Goal: Task Accomplishment & Management: Manage account settings

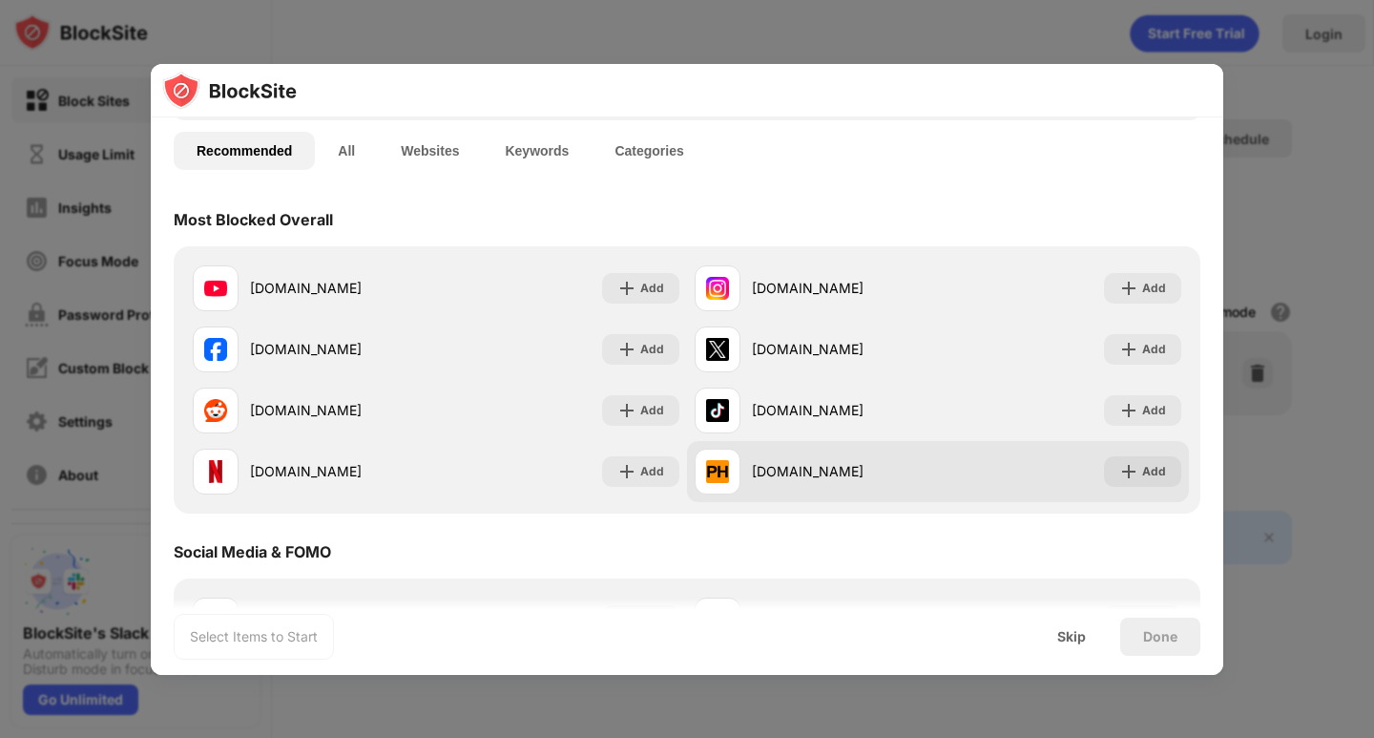
scroll to position [191, 0]
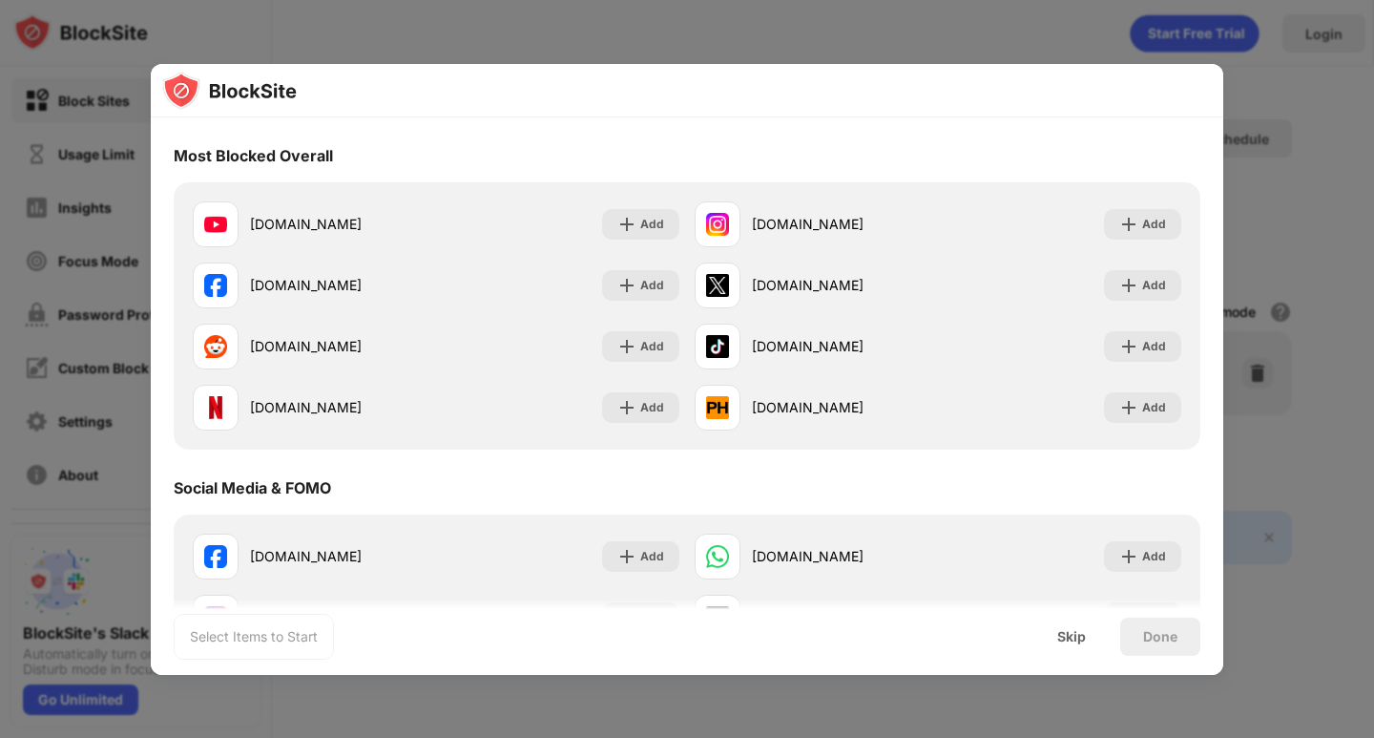
click at [1329, 156] on div at bounding box center [687, 369] width 1374 height 738
click at [1092, 643] on div "Skip" at bounding box center [1071, 636] width 74 height 38
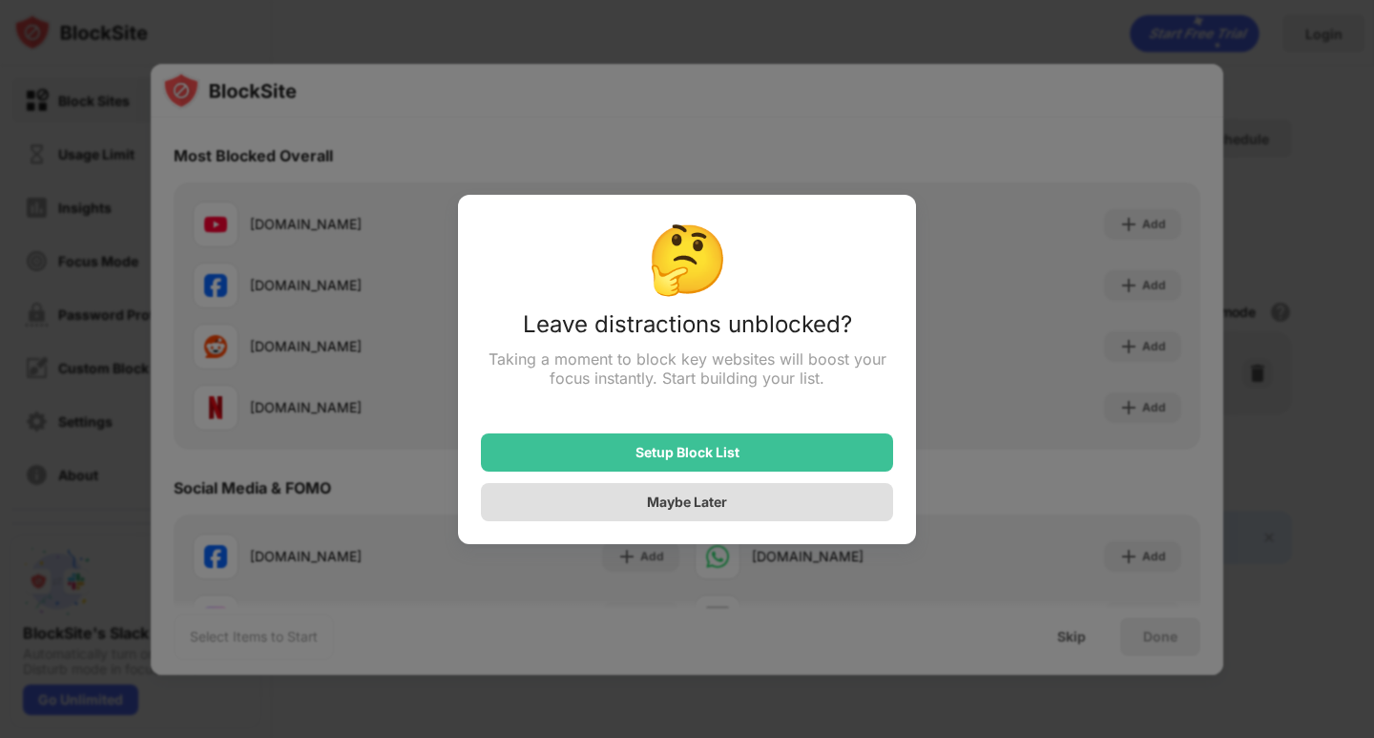
click at [724, 503] on div "Maybe Later" at bounding box center [687, 501] width 80 height 16
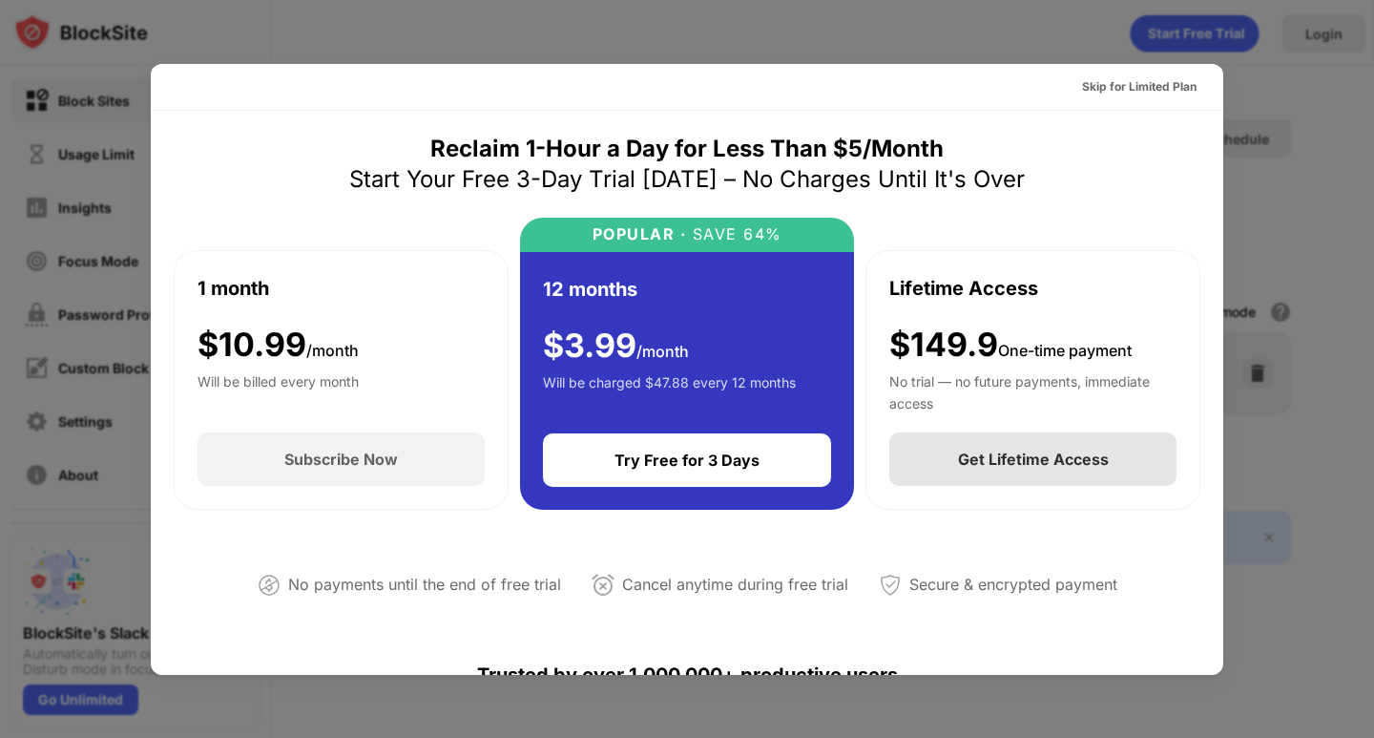
scroll to position [0, 0]
click at [1109, 94] on div "Skip for Limited Plan" at bounding box center [1139, 86] width 115 height 19
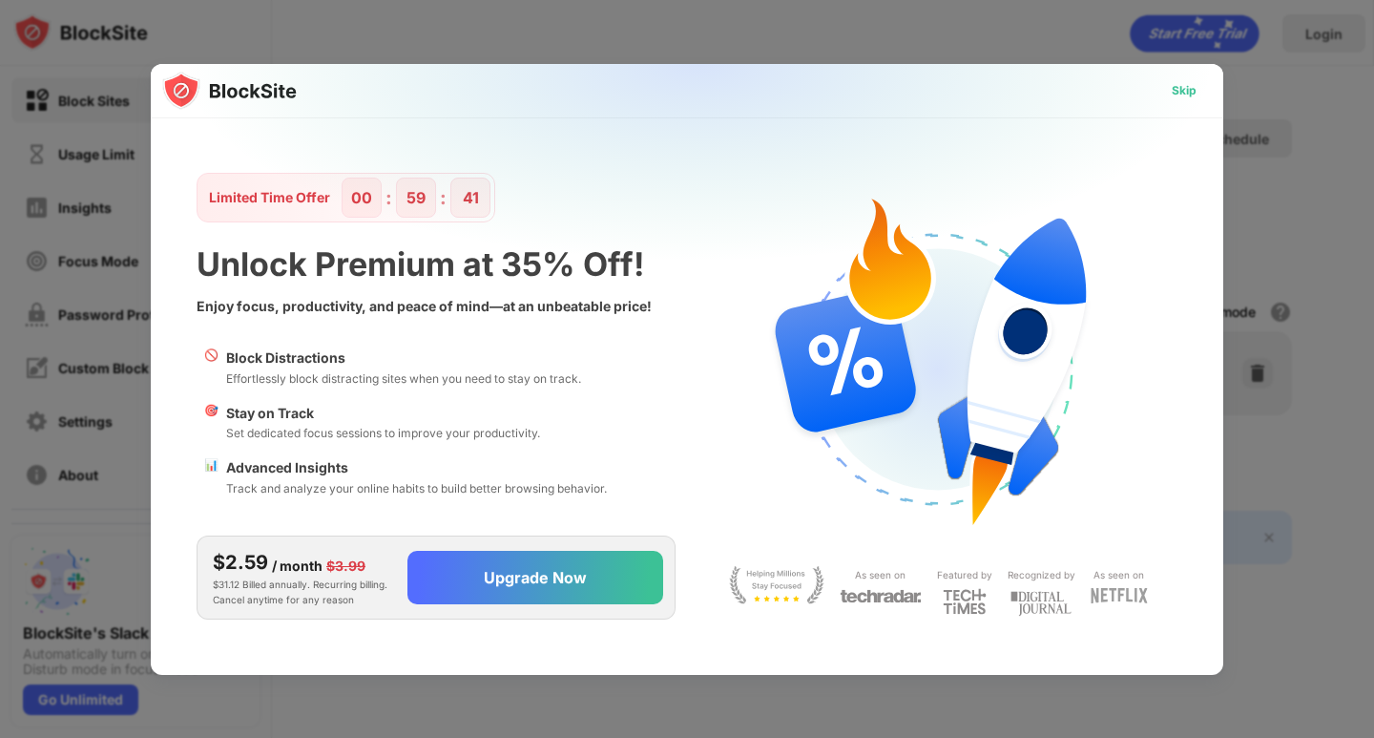
click at [1184, 89] on div "Skip" at bounding box center [1184, 90] width 25 height 19
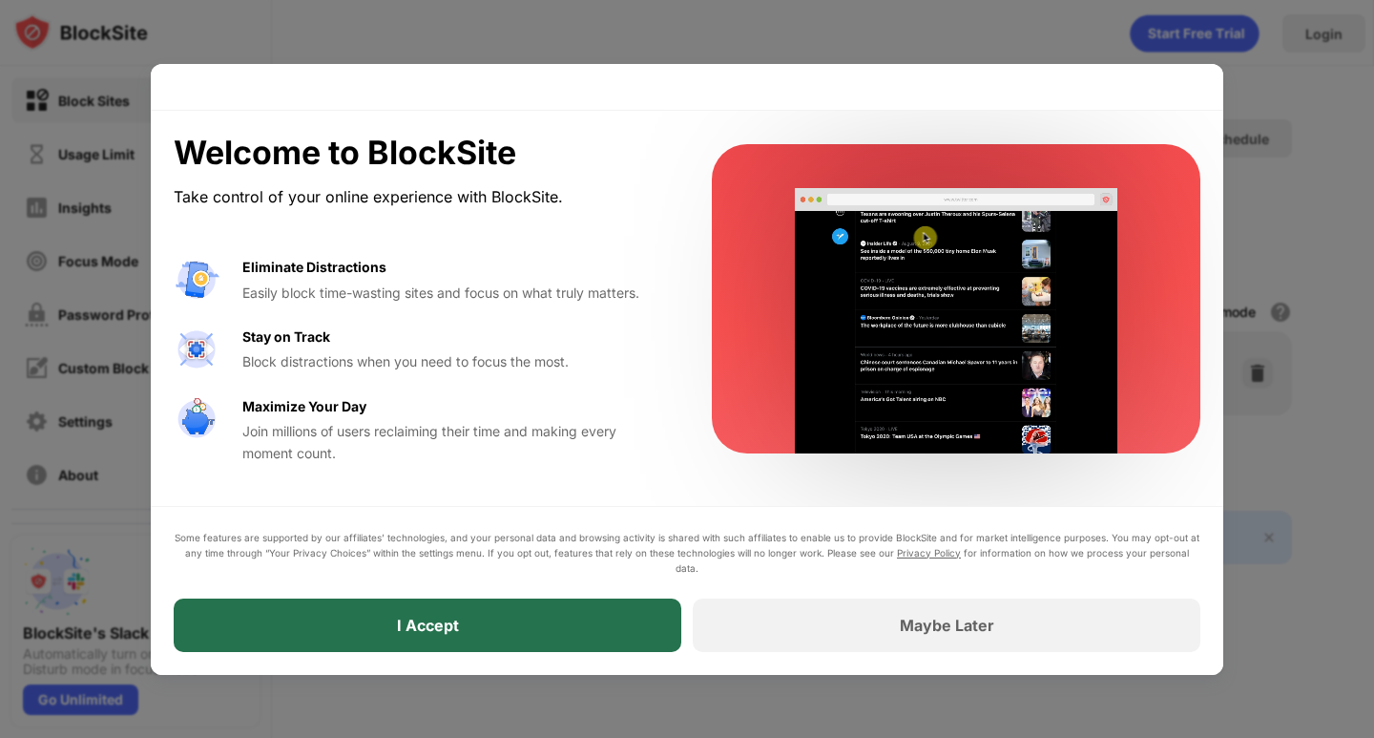
click at [582, 638] on div "I Accept" at bounding box center [428, 624] width 508 height 53
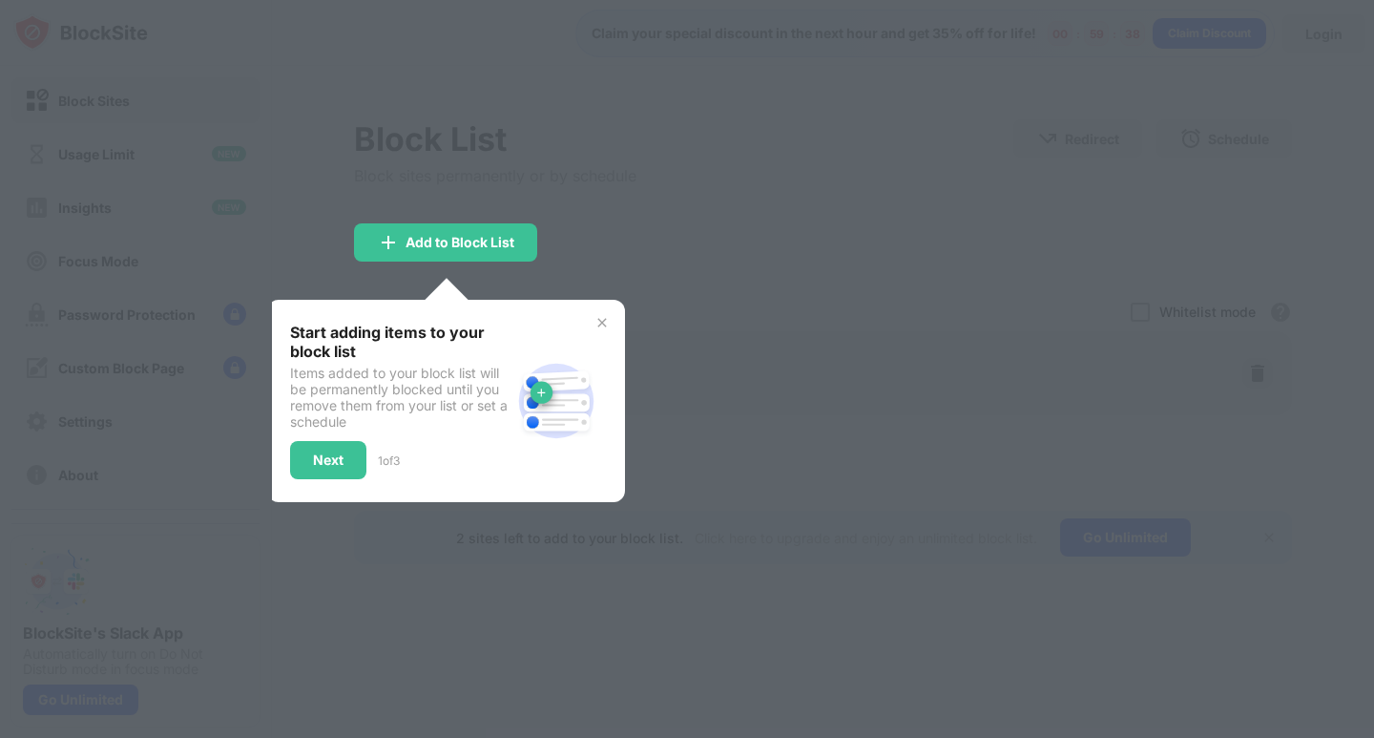
click at [741, 234] on div at bounding box center [687, 369] width 1374 height 738
click at [747, 152] on div at bounding box center [687, 369] width 1374 height 738
click at [606, 321] on img at bounding box center [602, 322] width 15 height 15
